Goal: Navigation & Orientation: Find specific page/section

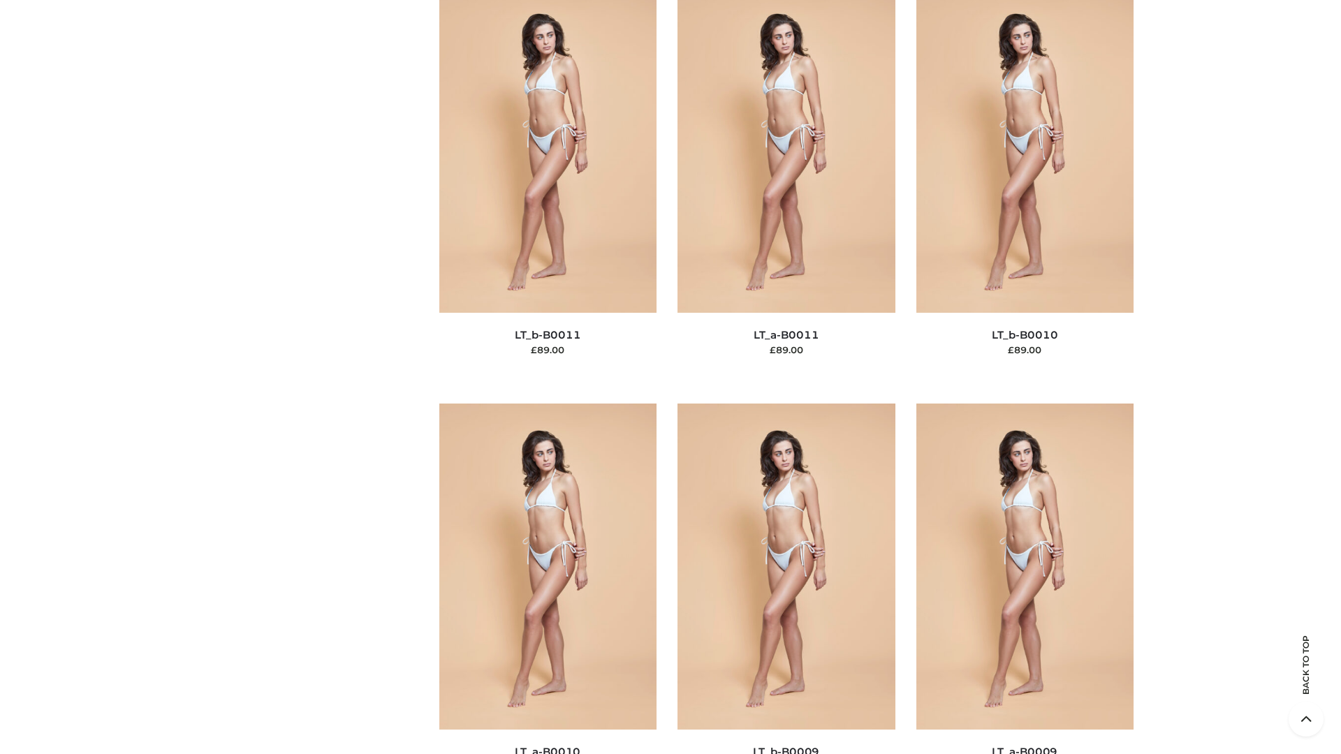
scroll to position [6272, 0]
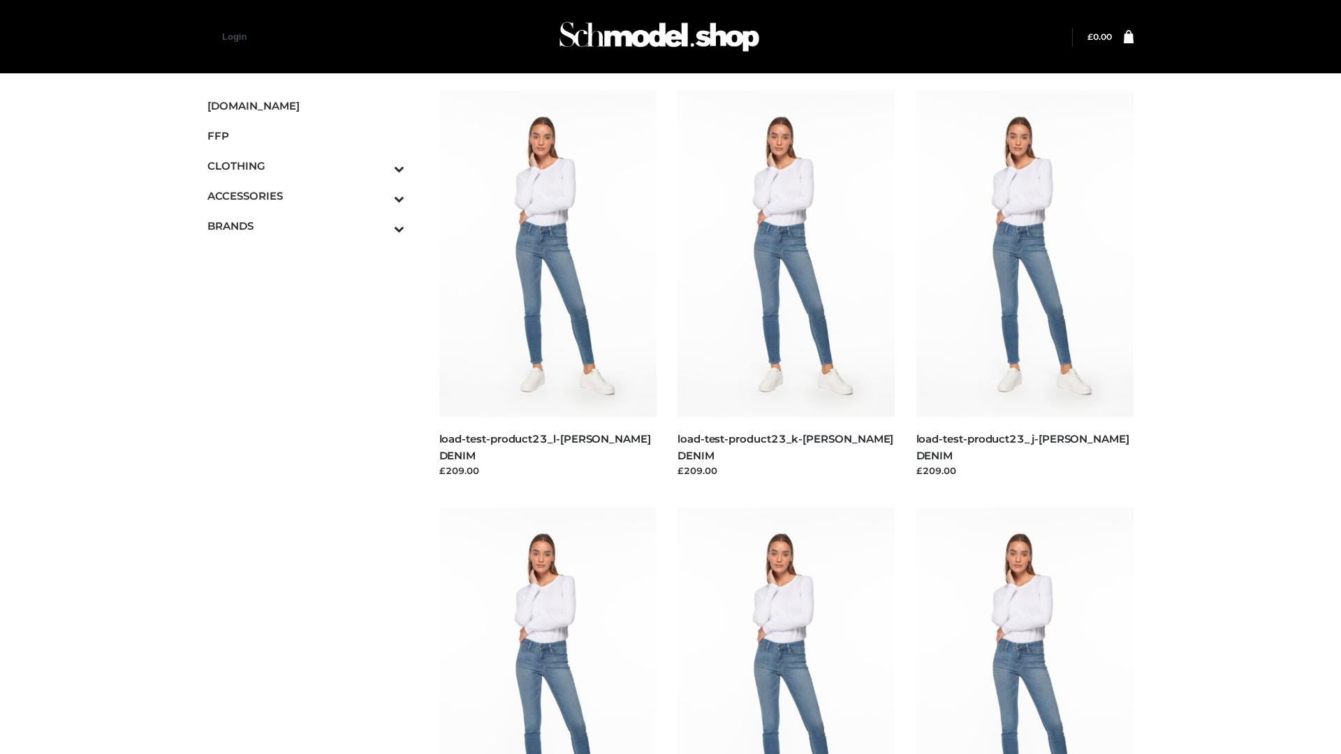
scroll to position [1225, 0]
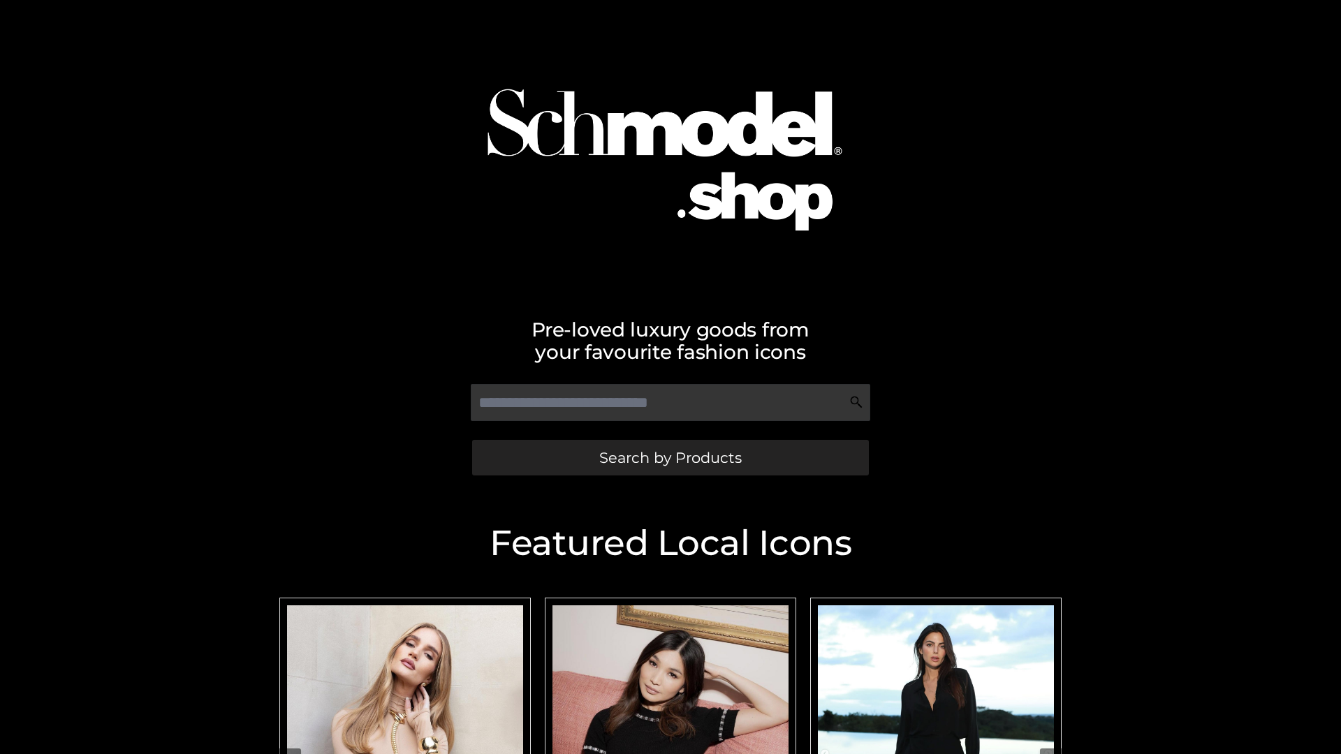
click at [670, 457] on span "Search by Products" at bounding box center [670, 457] width 142 height 15
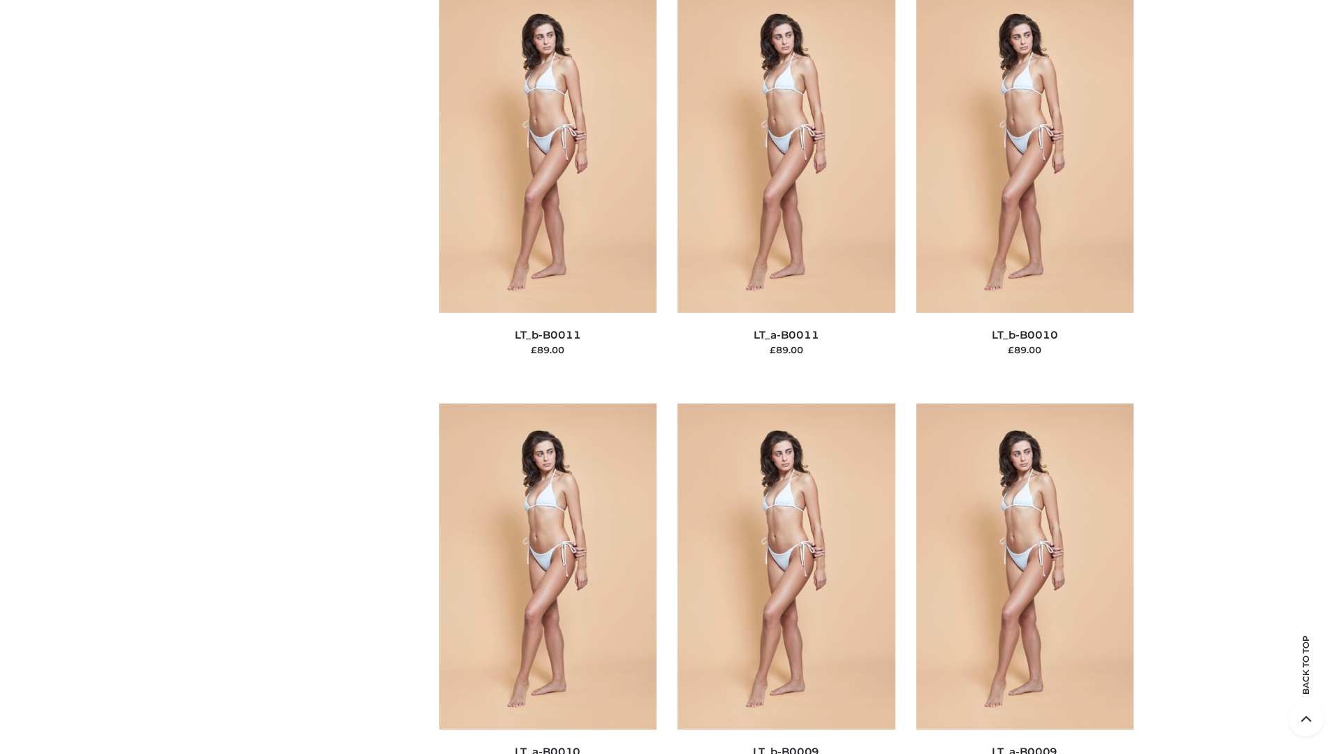
scroll to position [6272, 0]
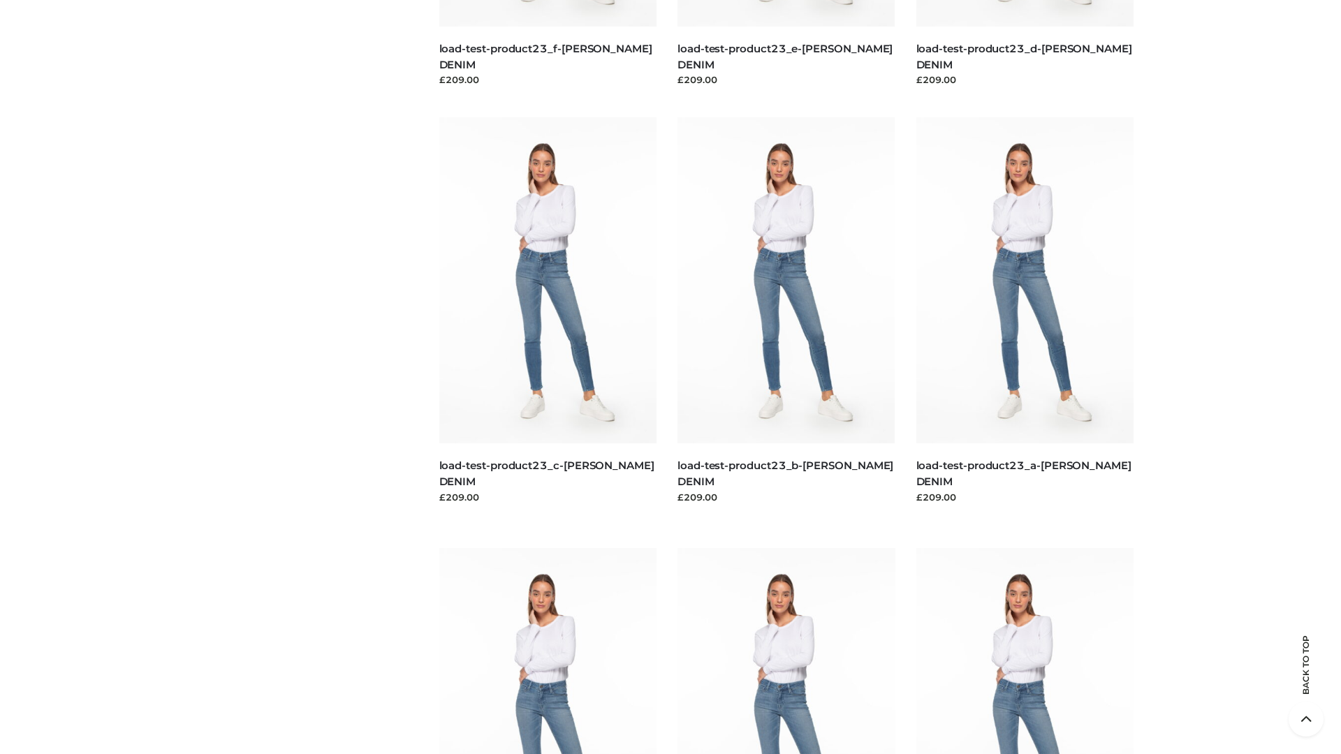
scroll to position [1225, 0]
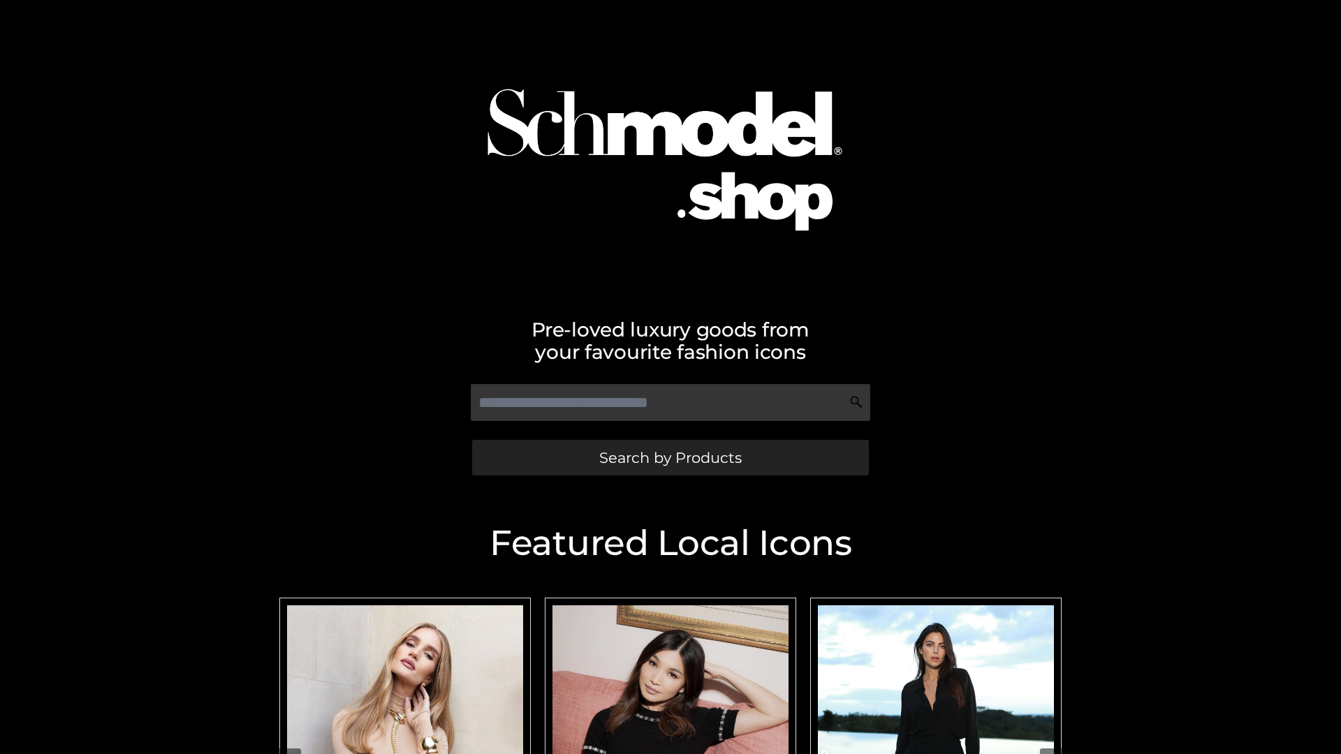
click at [670, 457] on span "Search by Products" at bounding box center [670, 457] width 142 height 15
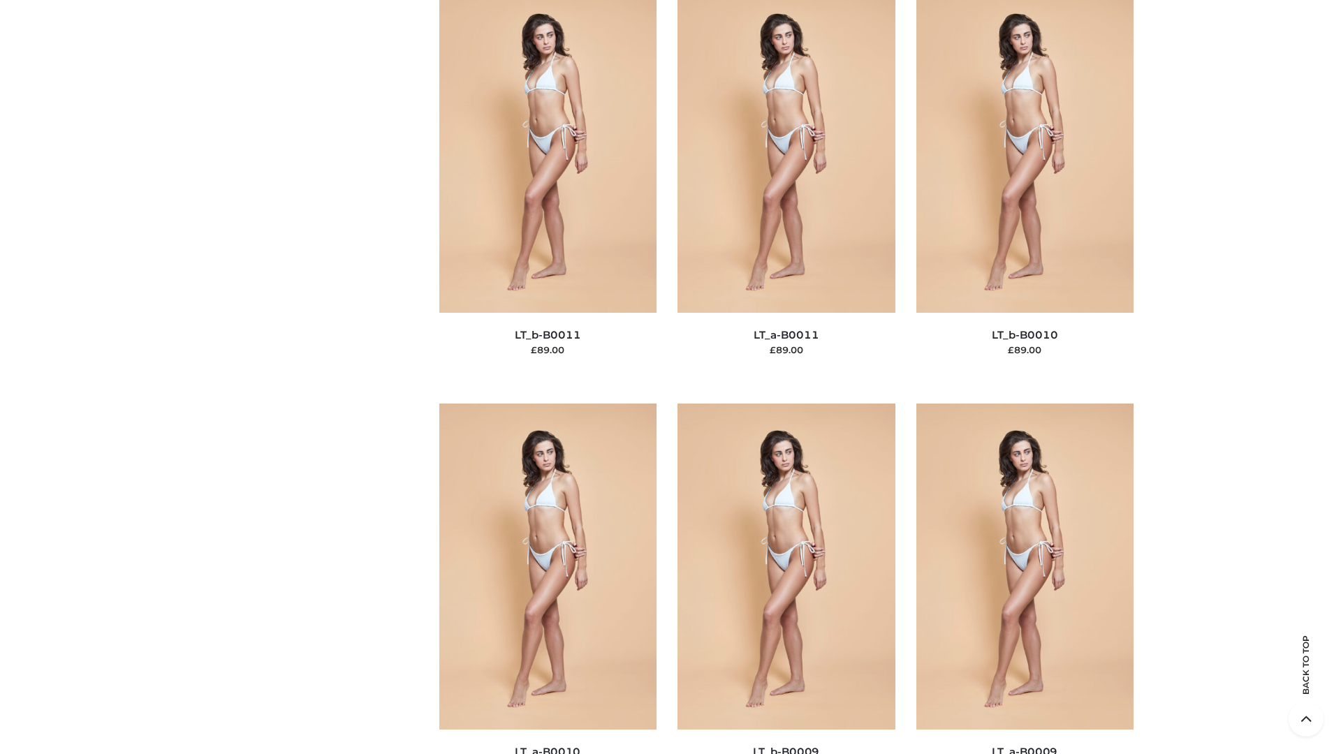
scroll to position [6272, 0]
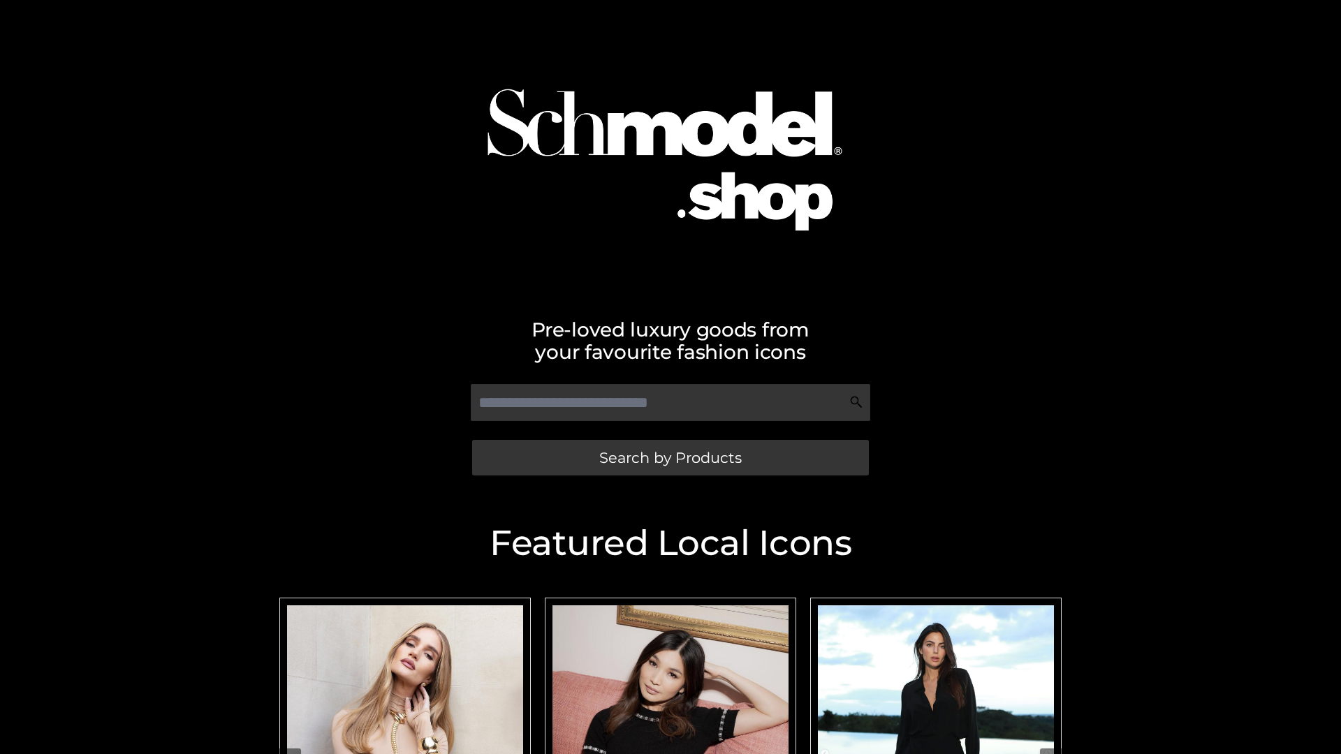
click at [670, 457] on span "Search by Products" at bounding box center [670, 457] width 142 height 15
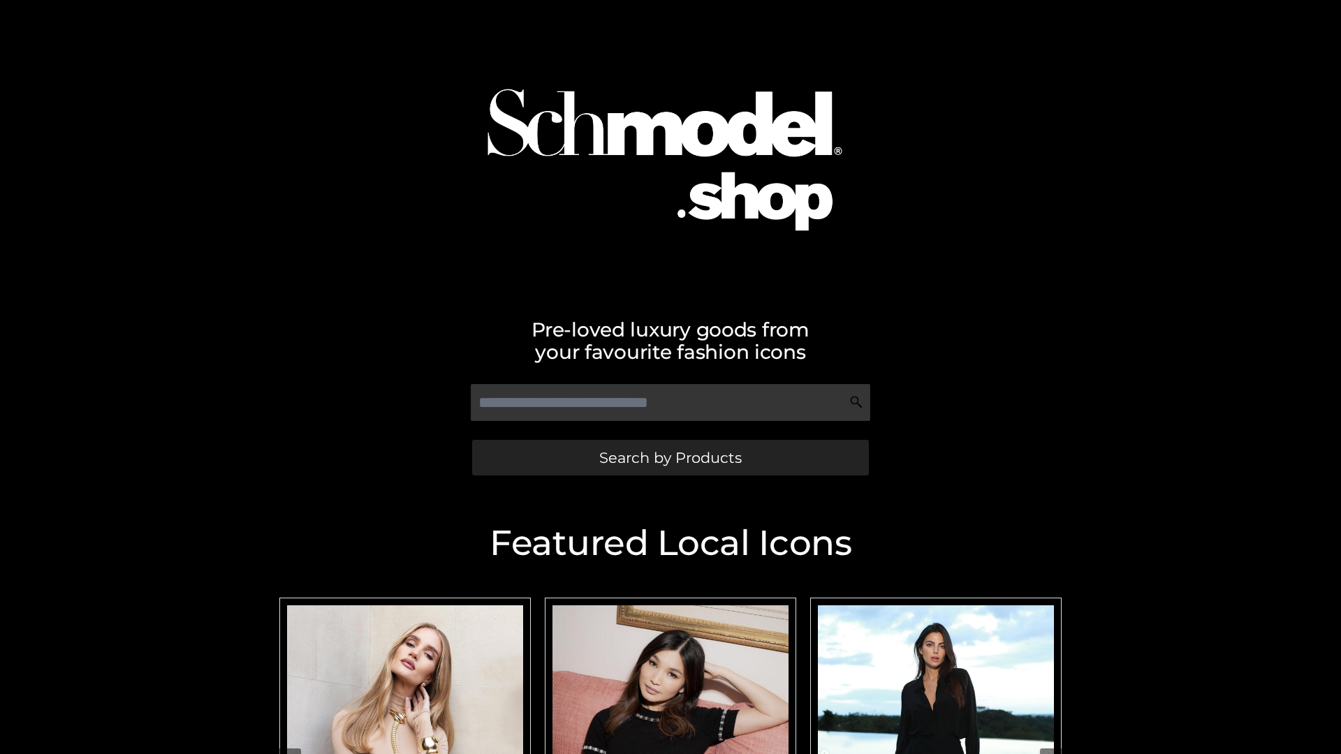
click at [670, 457] on span "Search by Products" at bounding box center [670, 457] width 142 height 15
